Goal: Task Accomplishment & Management: Use online tool/utility

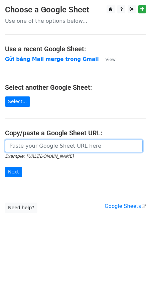
click at [35, 148] on input "url" at bounding box center [74, 146] width 138 height 13
paste input "https://docs.google.com/spreadsheets/d/1cjVd6gRPH9KNXuA38ONzmLVpR97er3TsyXYcOIG…"
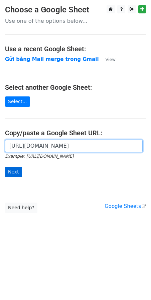
type input "https://docs.google.com/spreadsheets/d/1cjVd6gRPH9KNXuA38ONzmLVpR97er3TsyXYcOIG…"
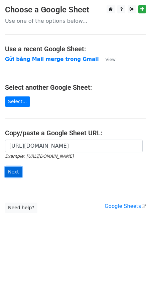
click at [14, 172] on input "Next" at bounding box center [13, 172] width 17 height 10
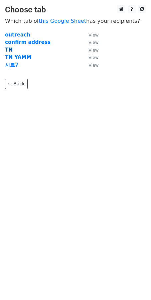
click at [9, 49] on strong "TN" at bounding box center [9, 50] width 8 height 6
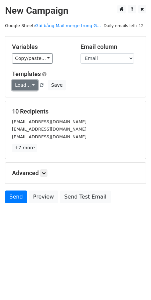
click at [30, 85] on link "Load..." at bounding box center [25, 85] width 26 height 10
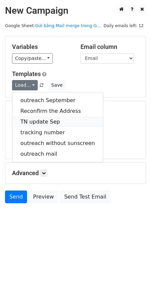
click at [49, 122] on link "TN update Sep" at bounding box center [57, 122] width 91 height 11
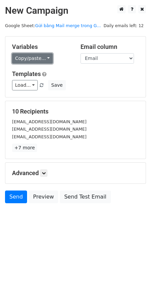
click at [38, 60] on link "Copy/paste..." at bounding box center [32, 58] width 41 height 10
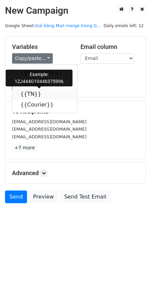
click at [31, 95] on link "{{TN}}" at bounding box center [44, 94] width 65 height 11
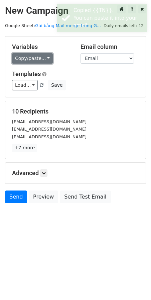
click at [41, 62] on link "Copy/paste..." at bounding box center [32, 58] width 41 height 10
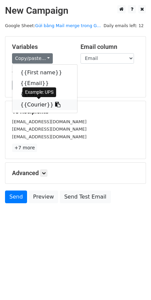
click at [34, 105] on link "{{Courier}}" at bounding box center [44, 105] width 65 height 11
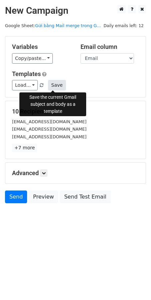
click at [55, 83] on button "Save" at bounding box center [56, 85] width 17 height 10
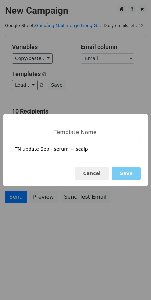
type input "TN update Sep - serum + scalp"
click at [124, 170] on button "Save" at bounding box center [126, 174] width 29 height 14
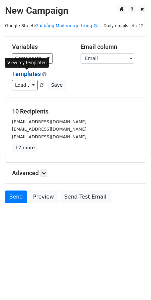
click at [34, 73] on link "Templates" at bounding box center [26, 73] width 29 height 7
click at [77, 95] on div "Variables Copy/paste... {{First name}} {{Email}} {{TN}} {{Courier}} Email colum…" at bounding box center [75, 67] width 141 height 61
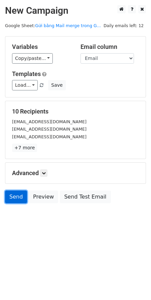
click at [17, 195] on link "Send" at bounding box center [16, 197] width 22 height 13
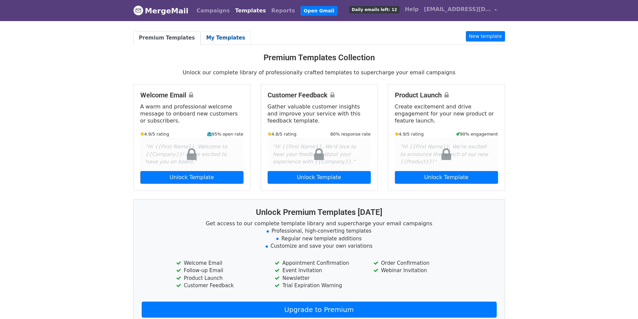
click at [206, 37] on link "My Templates" at bounding box center [226, 38] width 50 height 14
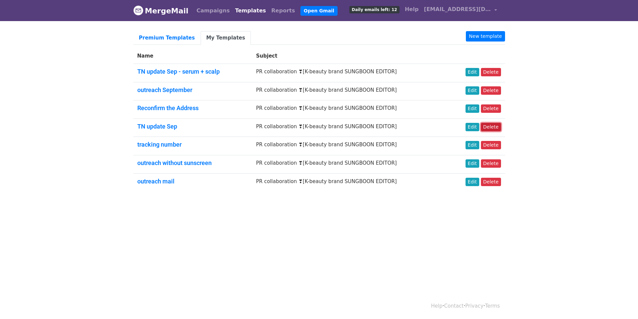
click at [493, 126] on link "Delete" at bounding box center [491, 127] width 20 height 8
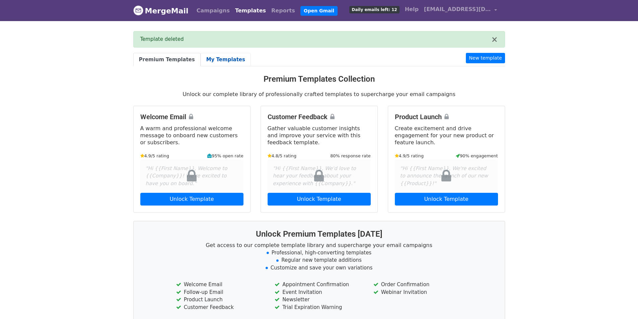
click at [223, 56] on link "My Templates" at bounding box center [226, 60] width 50 height 14
